Goal: Information Seeking & Learning: Learn about a topic

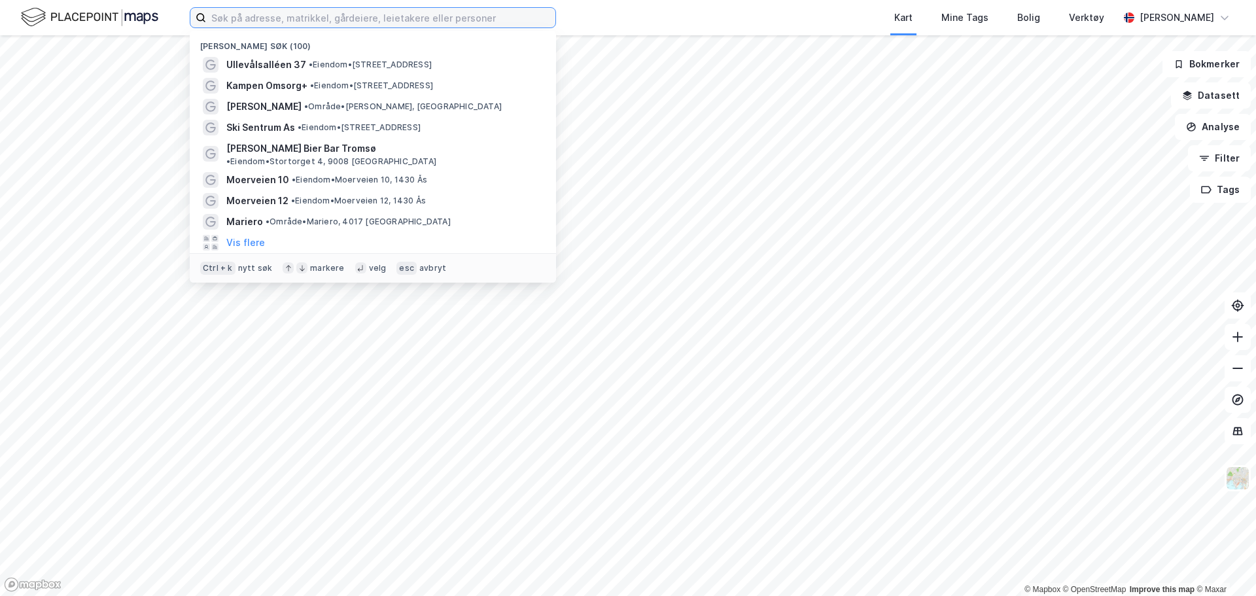
click at [246, 19] on input at bounding box center [380, 18] width 349 height 20
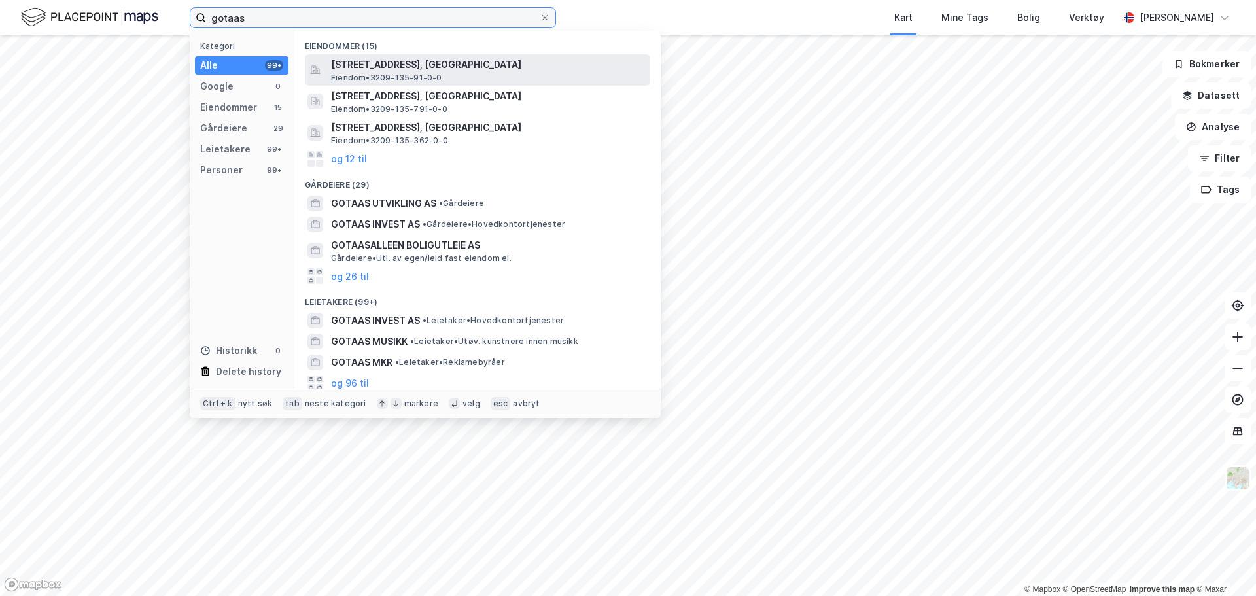
type input "gotaas"
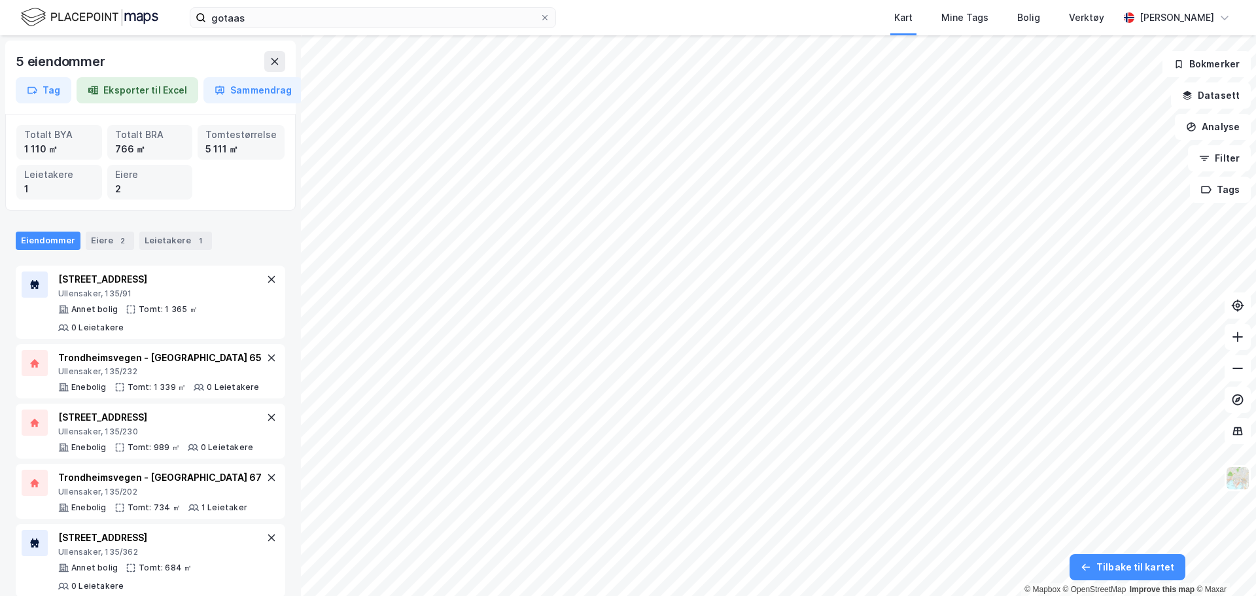
click at [743, 0] on html "gotaas Kart Mine Tags Bolig Verktøy [PERSON_NAME] 5 eiendommer Tag Eksporter ti…" at bounding box center [628, 298] width 1256 height 596
